Goal: Browse casually

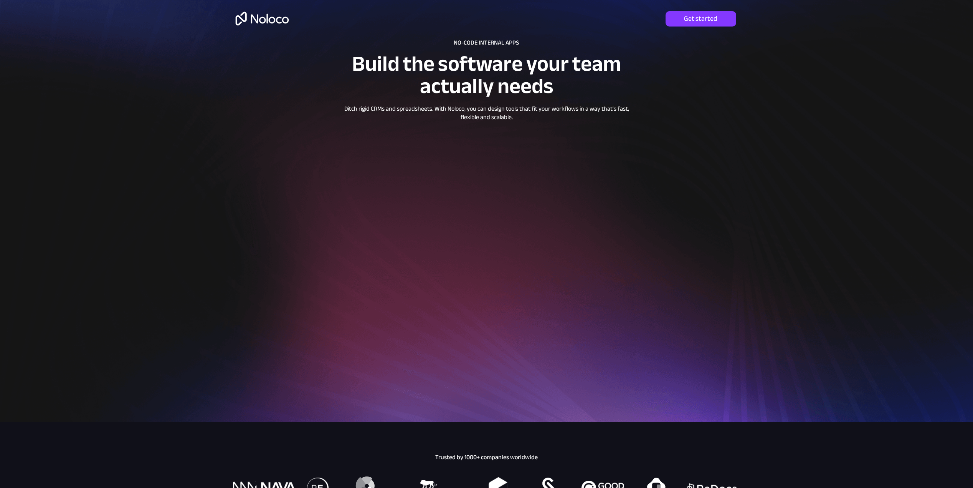
click at [778, 208] on div at bounding box center [486, 211] width 973 height 422
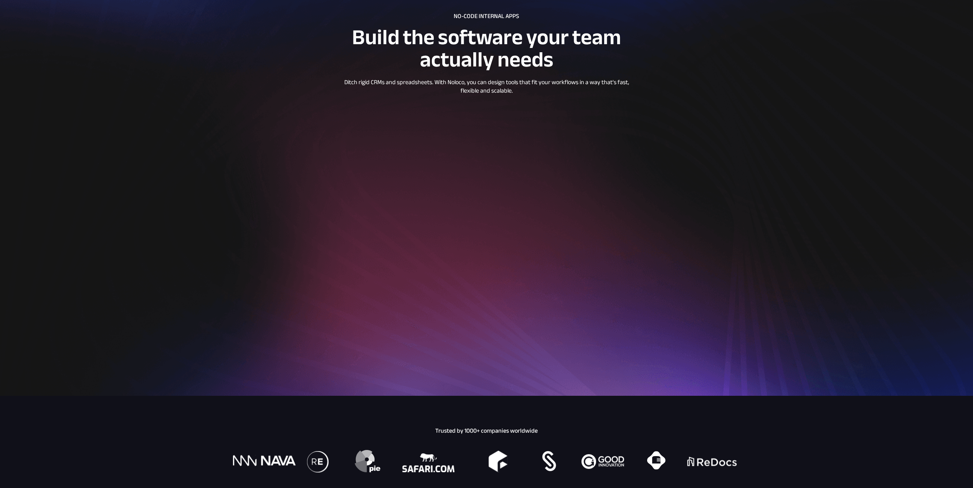
scroll to position [192, 0]
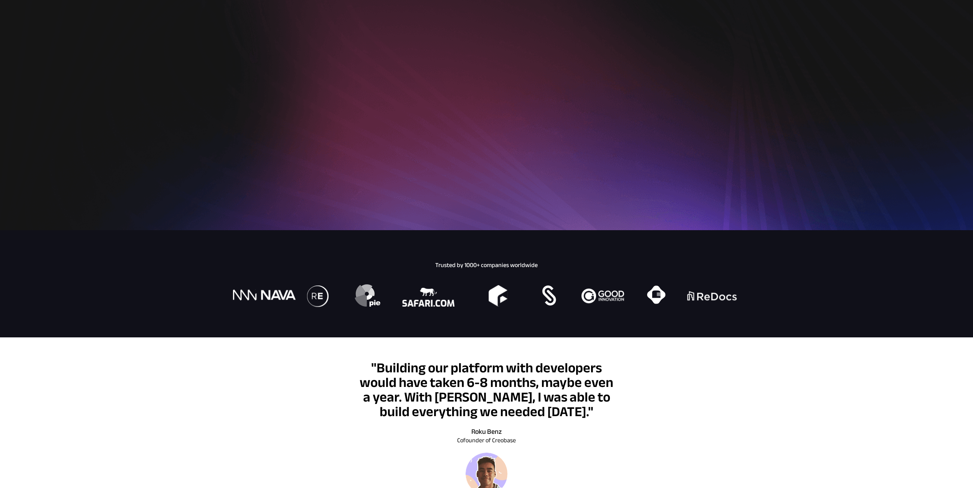
click at [898, 307] on div at bounding box center [486, 283] width 973 height 107
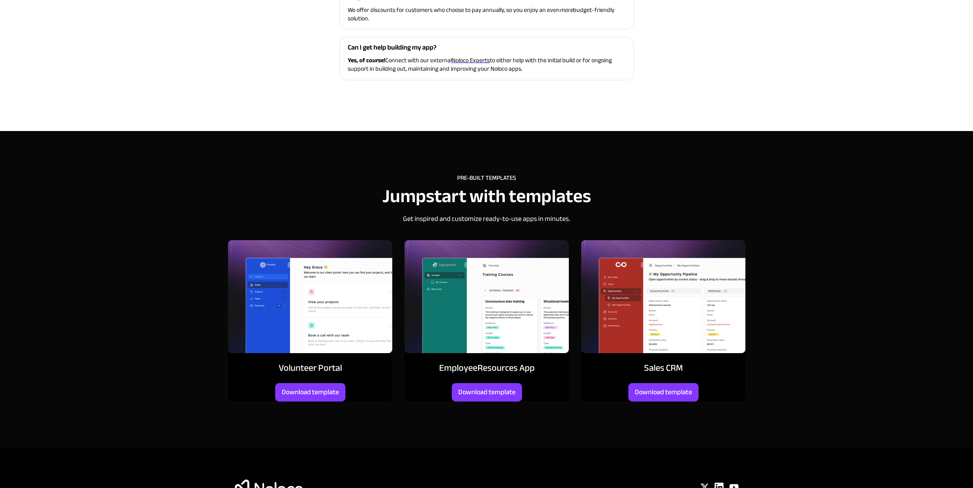
scroll to position [3181, 0]
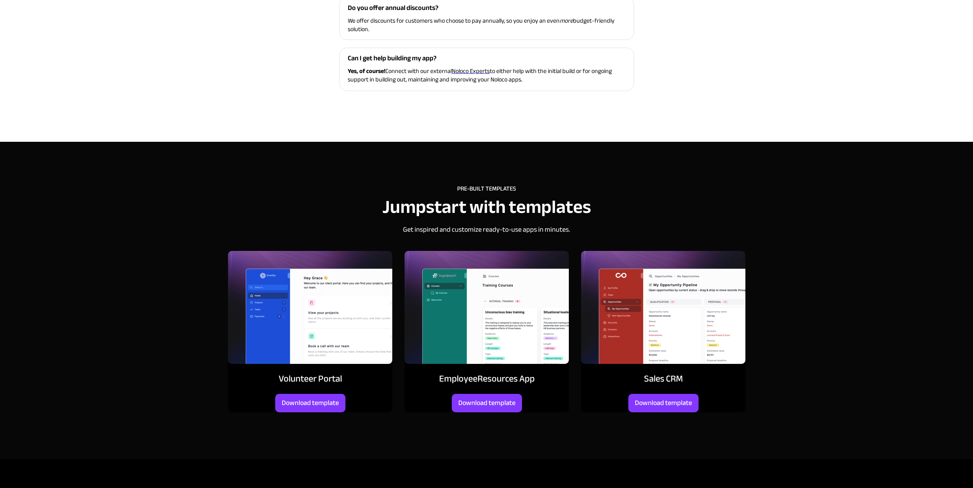
drag, startPoint x: 829, startPoint y: 405, endPoint x: 814, endPoint y: 384, distance: 25.0
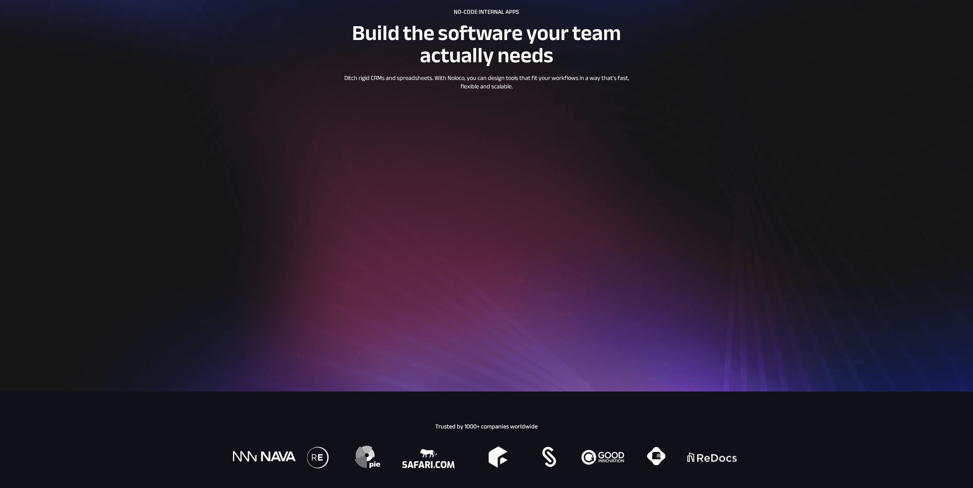
scroll to position [0, 0]
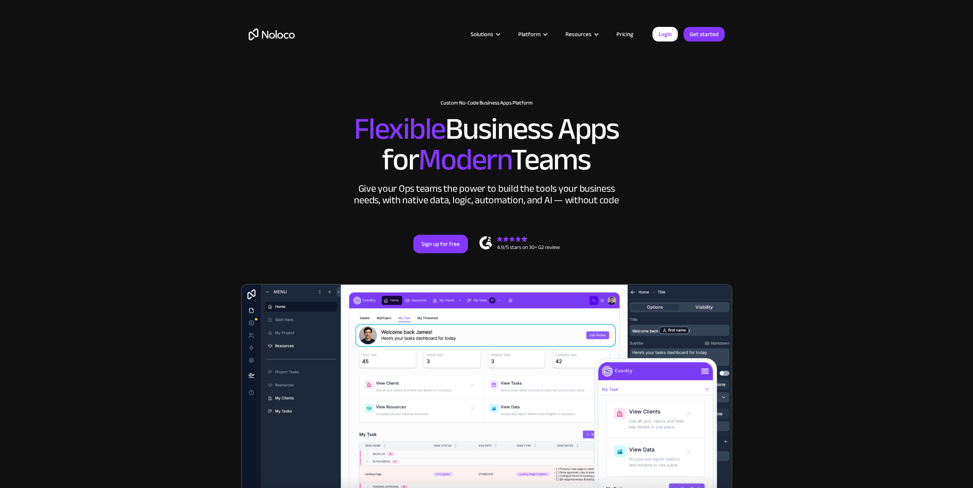
drag, startPoint x: 662, startPoint y: 392, endPoint x: 608, endPoint y: 220, distance: 180.7
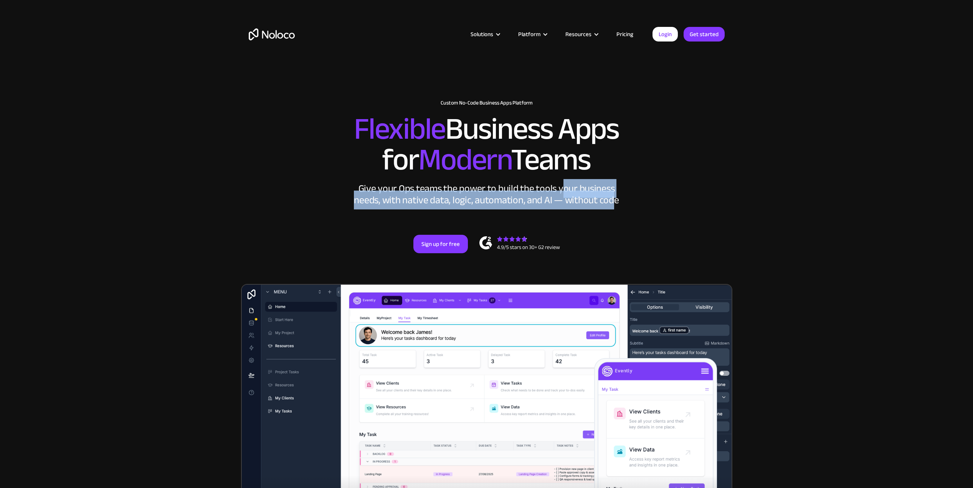
drag, startPoint x: 615, startPoint y: 203, endPoint x: 599, endPoint y: 189, distance: 21.0
click at [561, 194] on div "Give your Ops teams the power to build the tools your business needs, with nati…" at bounding box center [486, 194] width 269 height 23
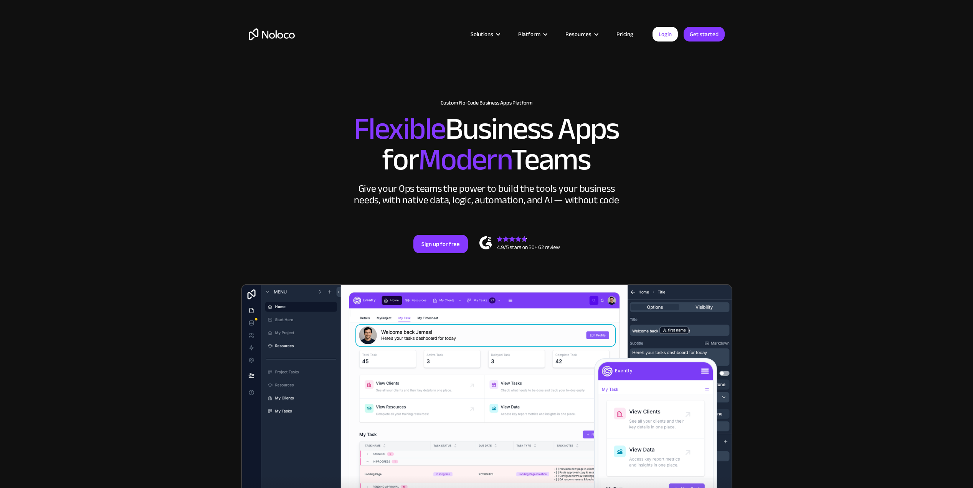
click at [619, 197] on div "Give your Ops teams the power to build the tools your business needs, with nati…" at bounding box center [486, 194] width 269 height 23
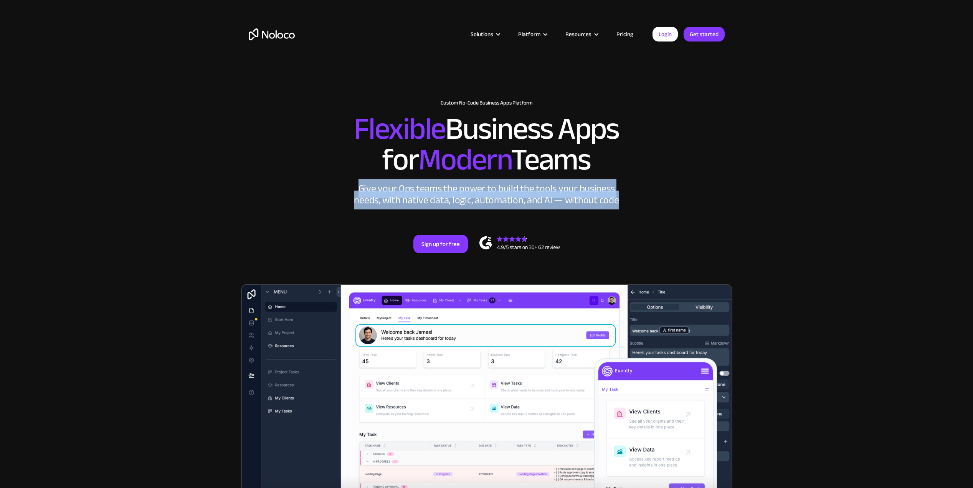
drag, startPoint x: 576, startPoint y: 208, endPoint x: 360, endPoint y: 188, distance: 217.1
click at [360, 188] on div "Give your Ops teams the power to build the tools your business needs, with nati…" at bounding box center [486, 194] width 269 height 23
click at [361, 188] on div "Give your Ops teams the power to build the tools your business needs, with nati…" at bounding box center [486, 194] width 269 height 23
drag, startPoint x: 361, startPoint y: 188, endPoint x: 635, endPoint y: 197, distance: 274.3
click at [637, 197] on div "New: Connect Noloco to Stripe Custom No-Code Business Apps Platform Flexible Bu…" at bounding box center [486, 176] width 491 height 199
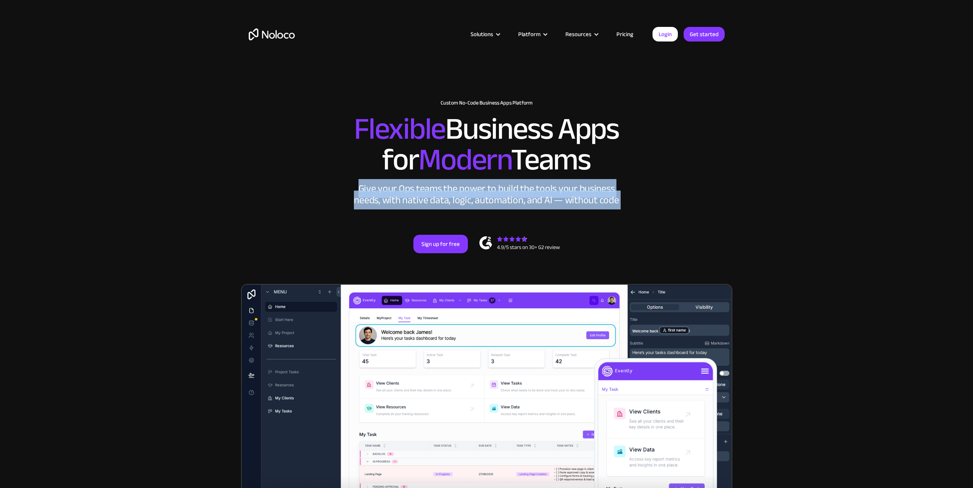
click at [633, 197] on div "New: Connect Noloco to Stripe Custom No-Code Business Apps Platform Flexible Bu…" at bounding box center [486, 176] width 491 height 199
drag, startPoint x: 622, startPoint y: 201, endPoint x: 359, endPoint y: 186, distance: 263.1
click at [359, 186] on div "New: Connect Noloco to Stripe Custom No-Code Business Apps Platform Flexible Bu…" at bounding box center [486, 176] width 491 height 199
drag, startPoint x: 348, startPoint y: 133, endPoint x: 598, endPoint y: 163, distance: 252.1
click at [598, 163] on h2 "Flexible Business Apps for Modern Teams" at bounding box center [487, 144] width 476 height 61
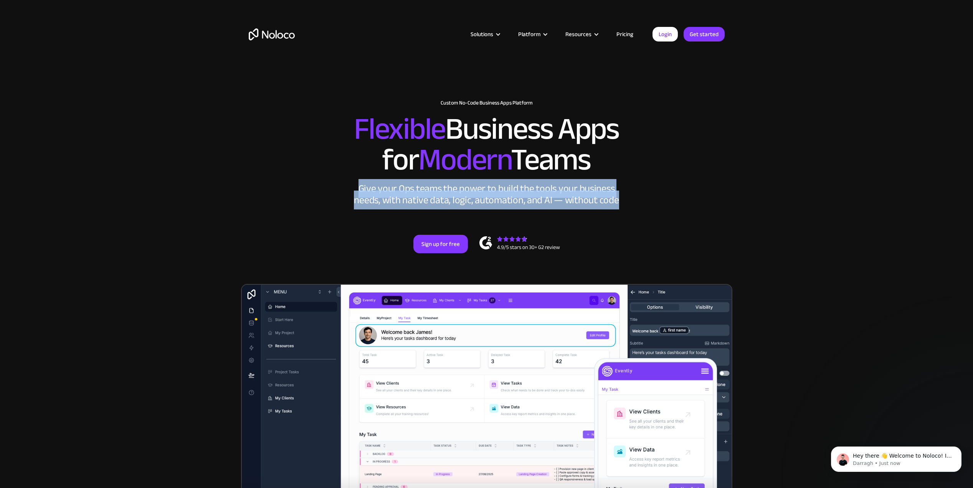
click at [598, 163] on h2 "Flexible Business Apps for Modern Teams" at bounding box center [487, 144] width 476 height 61
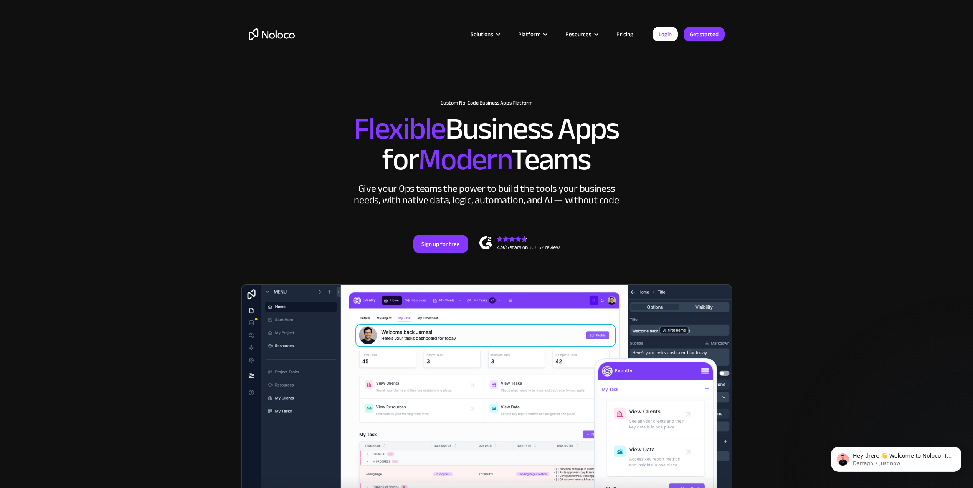
drag, startPoint x: 598, startPoint y: 162, endPoint x: 357, endPoint y: 131, distance: 243.6
click at [357, 131] on h2 "Flexible Business Apps for Modern Teams" at bounding box center [487, 144] width 476 height 61
click at [357, 131] on span "Flexible" at bounding box center [399, 128] width 91 height 57
drag, startPoint x: 354, startPoint y: 130, endPoint x: 592, endPoint y: 152, distance: 239.1
click at [592, 152] on h2 "Flexible Business Apps for Modern Teams" at bounding box center [487, 144] width 476 height 61
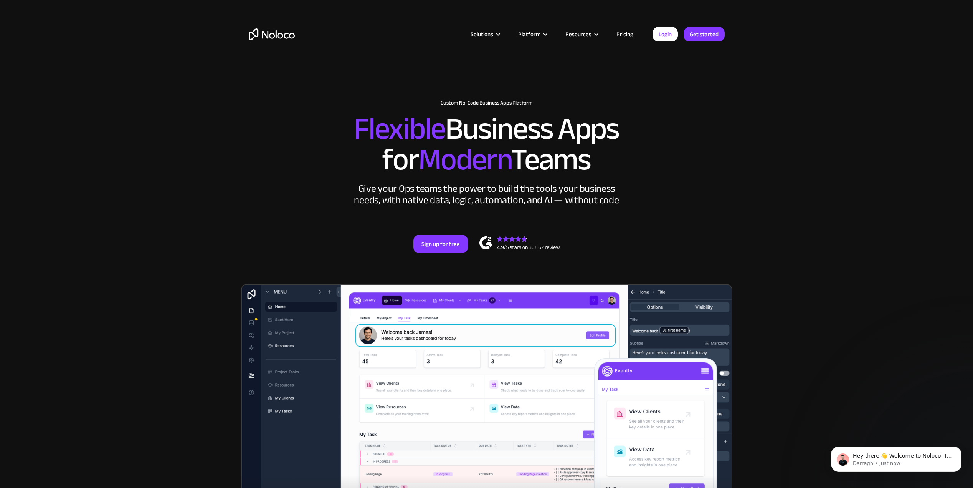
click at [592, 152] on h2 "Flexible Business Apps for Modern Teams" at bounding box center [487, 144] width 476 height 61
drag, startPoint x: 606, startPoint y: 167, endPoint x: 355, endPoint y: 137, distance: 252.5
click at [355, 137] on h2 "Flexible Business Apps for Modern Teams" at bounding box center [487, 144] width 476 height 61
click at [356, 137] on span "Flexible" at bounding box center [399, 128] width 91 height 57
drag, startPoint x: 356, startPoint y: 136, endPoint x: 614, endPoint y: 161, distance: 259.6
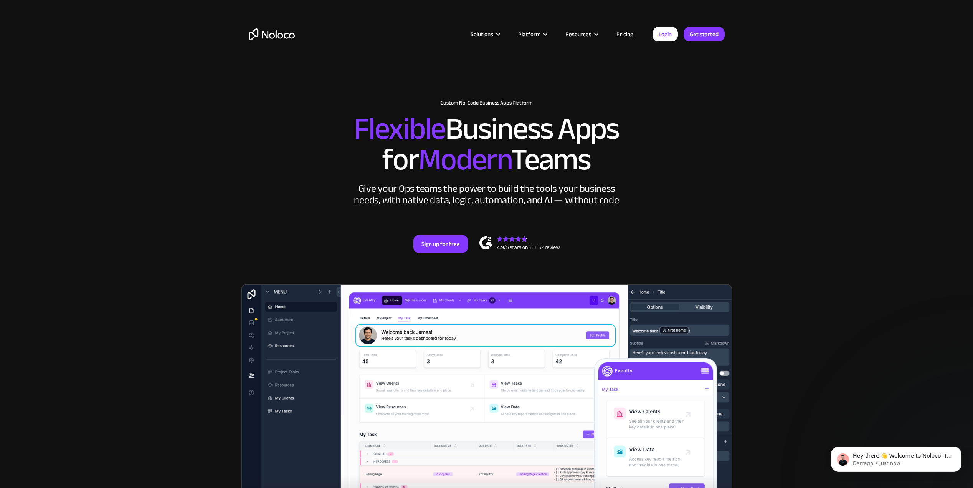
click at [614, 161] on h2 "Flexible Business Apps for Modern Teams" at bounding box center [487, 144] width 476 height 61
drag, startPoint x: 597, startPoint y: 165, endPoint x: 356, endPoint y: 138, distance: 243.4
click at [356, 138] on h2 "Flexible Business Apps for Modern Teams" at bounding box center [487, 144] width 476 height 61
click at [356, 139] on span "Flexible" at bounding box center [399, 128] width 91 height 57
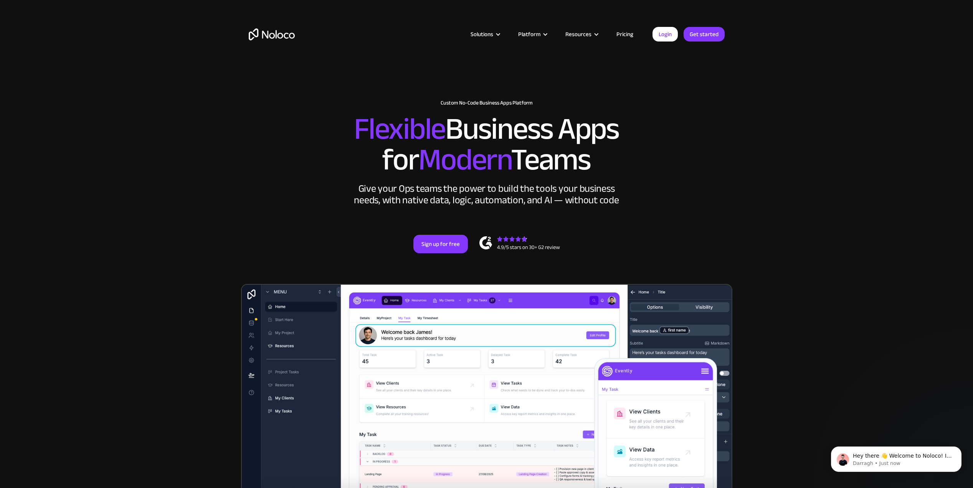
click at [354, 126] on span "Flexible" at bounding box center [399, 128] width 91 height 57
click at [339, 112] on div "New: Connect Noloco to Stripe Custom No-Code Business Apps Platform Flexible Bu…" at bounding box center [486, 176] width 491 height 199
click at [354, 112] on span "Flexible" at bounding box center [399, 128] width 91 height 57
drag, startPoint x: 367, startPoint y: 116, endPoint x: 594, endPoint y: 165, distance: 231.6
click at [594, 165] on h2 "Flexible Business Apps for Modern Teams" at bounding box center [487, 144] width 476 height 61
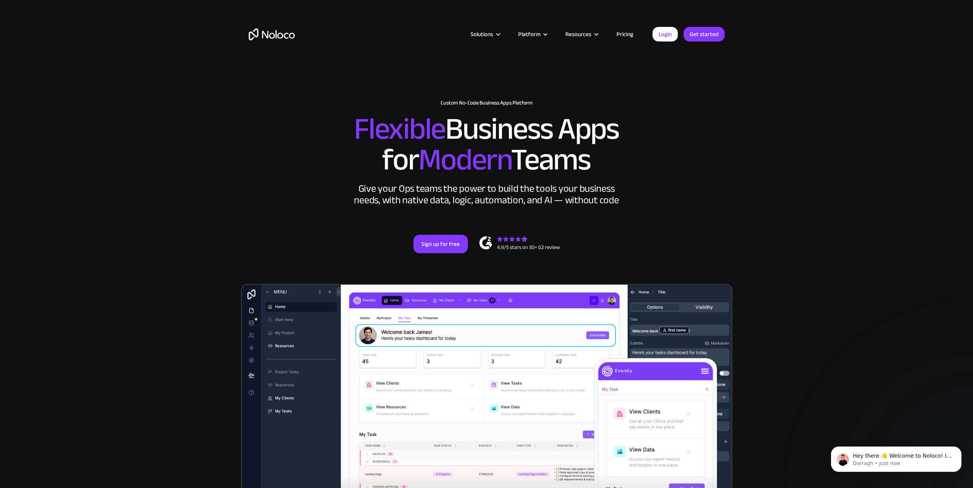
click at [601, 165] on h2 "Flexible Business Apps for Modern Teams" at bounding box center [487, 144] width 476 height 61
click at [599, 165] on h2 "Flexible Business Apps for Modern Teams" at bounding box center [487, 144] width 476 height 61
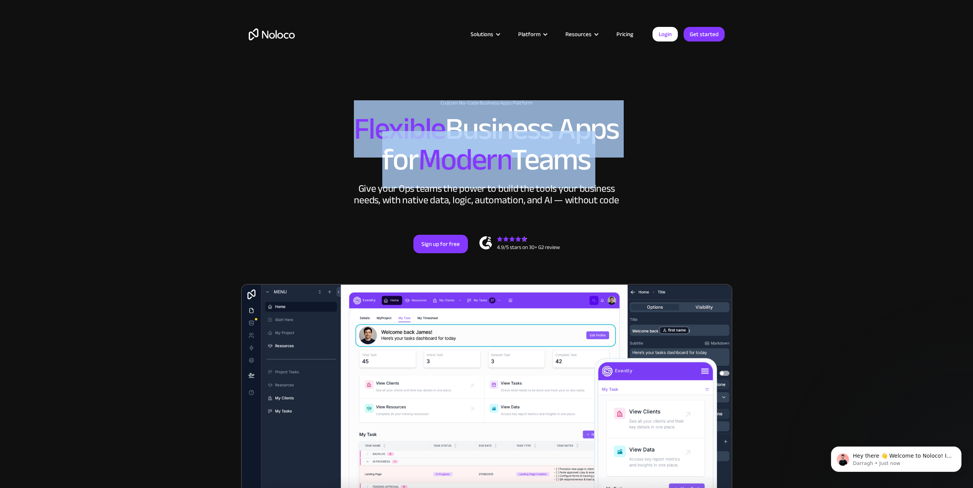
drag, startPoint x: 585, startPoint y: 165, endPoint x: 359, endPoint y: 133, distance: 228.5
click at [359, 133] on h2 "Flexible Business Apps for Modern Teams" at bounding box center [487, 144] width 476 height 61
click at [359, 133] on span "Flexible" at bounding box center [399, 128] width 91 height 57
click at [354, 131] on span "Flexible" at bounding box center [399, 128] width 91 height 57
drag, startPoint x: 394, startPoint y: 134, endPoint x: 599, endPoint y: 168, distance: 207.4
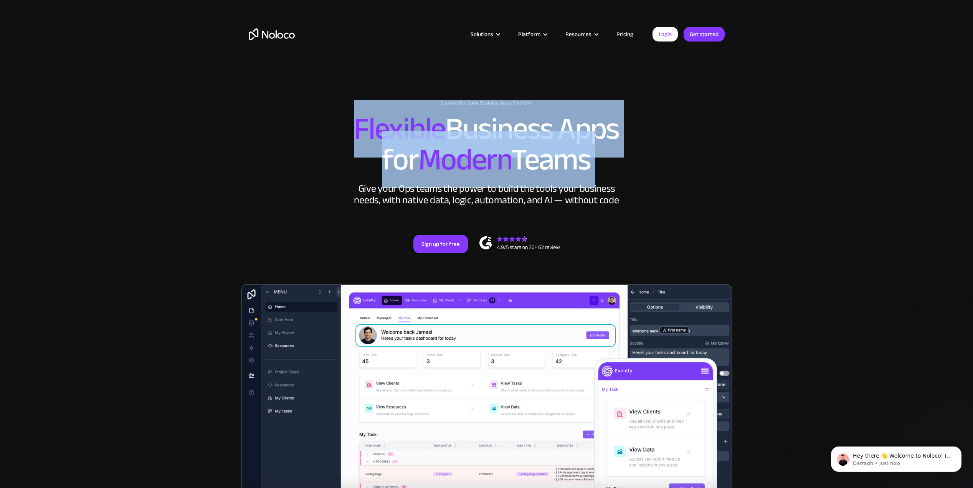
click at [599, 168] on h2 "Flexible Business Apps for Modern Teams" at bounding box center [487, 144] width 476 height 61
click at [594, 168] on h2 "Flexible Business Apps for Modern Teams" at bounding box center [487, 144] width 476 height 61
drag, startPoint x: 599, startPoint y: 165, endPoint x: 323, endPoint y: 140, distance: 277.2
click at [323, 140] on h2 "Flexible Business Apps for Modern Teams" at bounding box center [487, 144] width 476 height 61
